Goal: Information Seeking & Learning: Learn about a topic

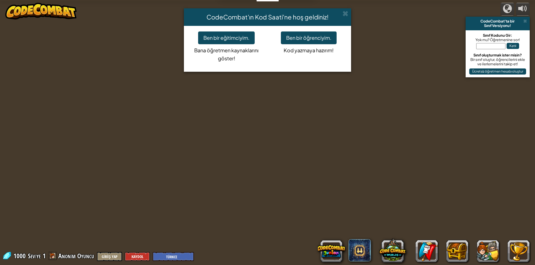
select select "tr"
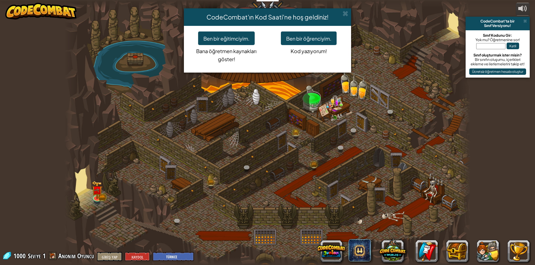
click at [349, 14] on div "CodeCombat'ın Kod Saati'ne hoş geldiniz!" at bounding box center [267, 17] width 167 height 18
click at [343, 12] on span at bounding box center [345, 14] width 6 height 6
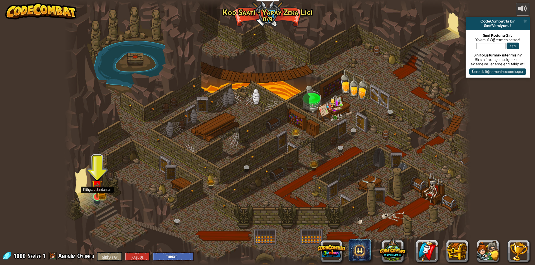
click at [100, 193] on img at bounding box center [97, 186] width 11 height 24
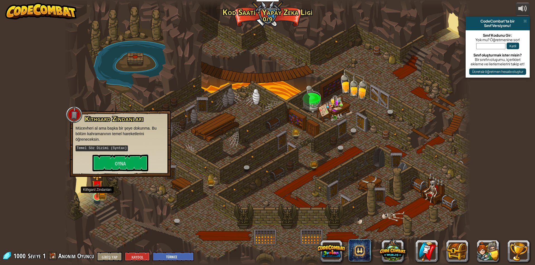
click at [100, 193] on img at bounding box center [97, 186] width 11 height 24
click at [118, 166] on font "Oyna" at bounding box center [120, 163] width 11 height 7
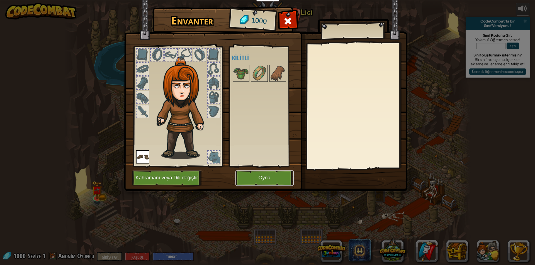
click at [272, 179] on button "Oyna" at bounding box center [264, 178] width 58 height 15
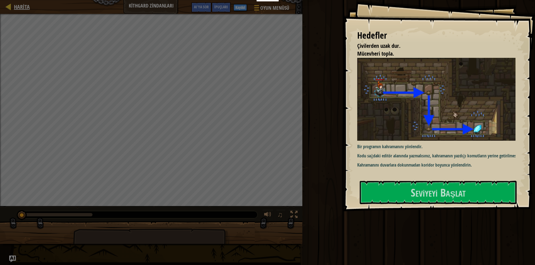
select select "tr"
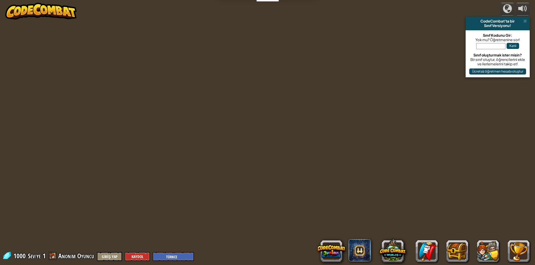
select select "tr"
